Goal: Find contact information: Find contact information

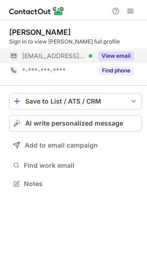
scroll to position [177, 147]
click at [115, 54] on button "View email" at bounding box center [116, 55] width 36 height 9
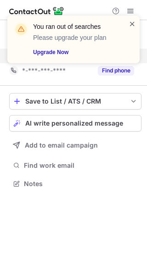
click at [130, 27] on span at bounding box center [131, 23] width 7 height 9
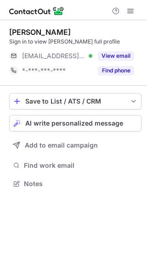
scroll to position [177, 147]
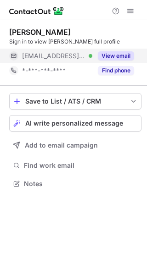
click at [110, 60] on div "View email" at bounding box center [113, 56] width 42 height 15
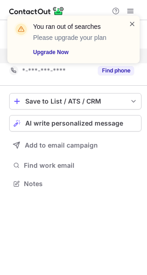
click at [130, 23] on span at bounding box center [131, 23] width 7 height 9
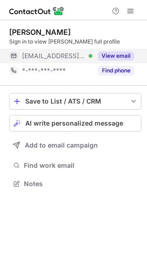
click at [112, 56] on link "Upgrade Now" at bounding box center [75, 52] width 84 height 9
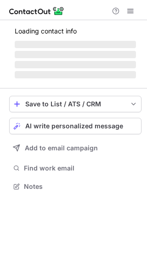
scroll to position [177, 147]
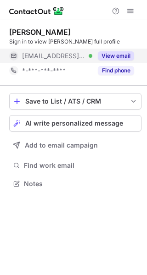
drag, startPoint x: 60, startPoint y: 53, endPoint x: 46, endPoint y: 53, distance: 14.7
click at [60, 53] on span "[EMAIL_ADDRESS][DOMAIN_NAME]" at bounding box center [53, 56] width 63 height 8
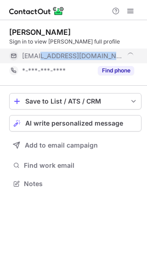
drag, startPoint x: 38, startPoint y: 54, endPoint x: 132, endPoint y: 56, distance: 93.9
click at [132, 56] on div "[EMAIL_ADDRESS][DOMAIN_NAME]" at bounding box center [78, 56] width 112 height 8
copy span "ieramoscatoronto.com"
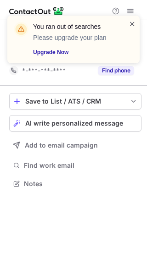
click at [131, 24] on span at bounding box center [131, 23] width 7 height 9
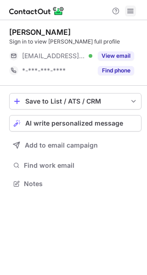
click at [135, 13] on button at bounding box center [130, 10] width 11 height 11
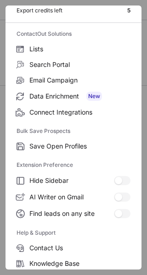
scroll to position [107, 0]
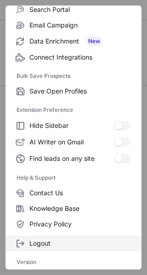
click at [42, 245] on span "Logout" at bounding box center [79, 243] width 101 height 8
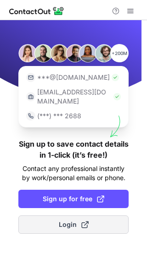
click at [70, 215] on button "Login" at bounding box center [73, 224] width 110 height 18
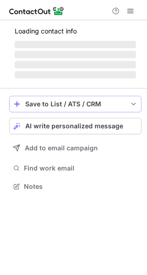
scroll to position [177, 147]
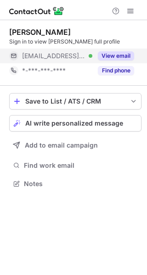
click at [103, 55] on button "View email" at bounding box center [116, 55] width 36 height 9
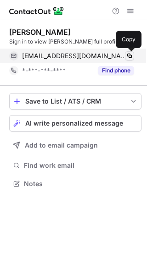
click at [130, 55] on span at bounding box center [128, 55] width 7 height 7
